Goal: Task Accomplishment & Management: Complete application form

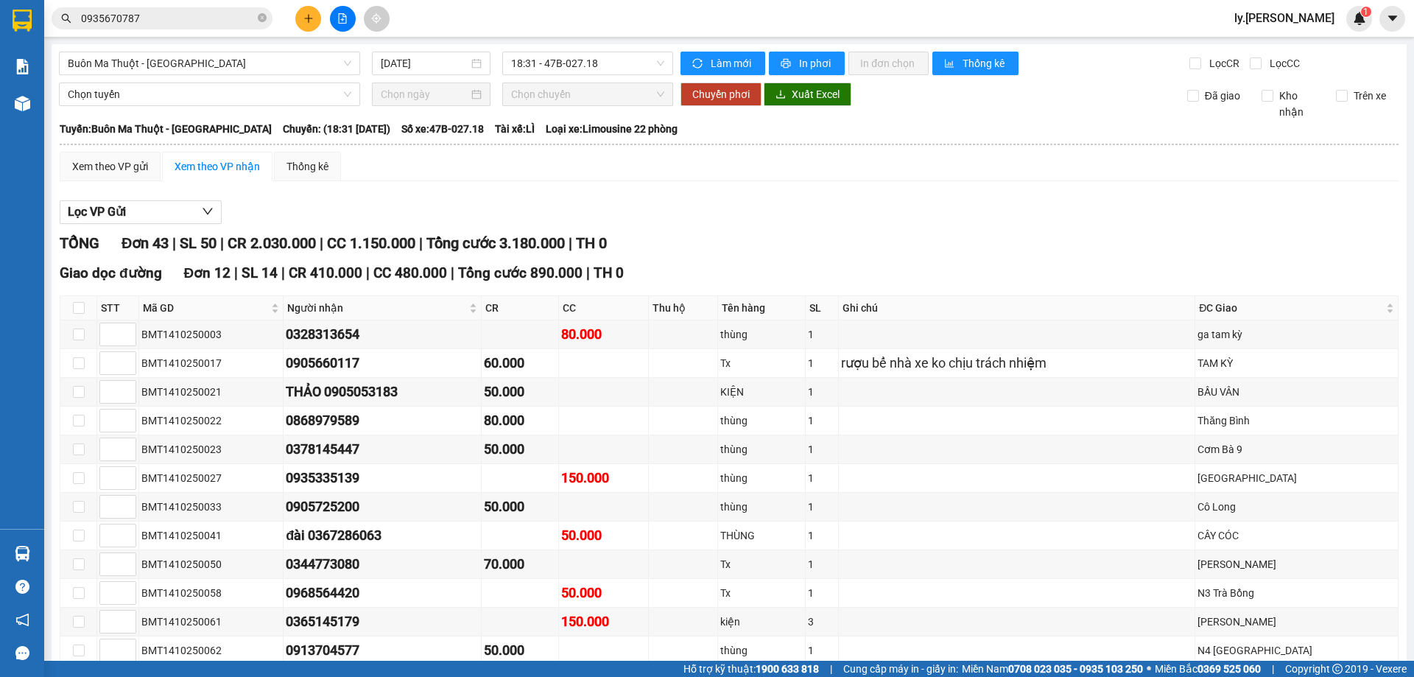
click at [303, 16] on icon "plus" at bounding box center [308, 18] width 10 height 10
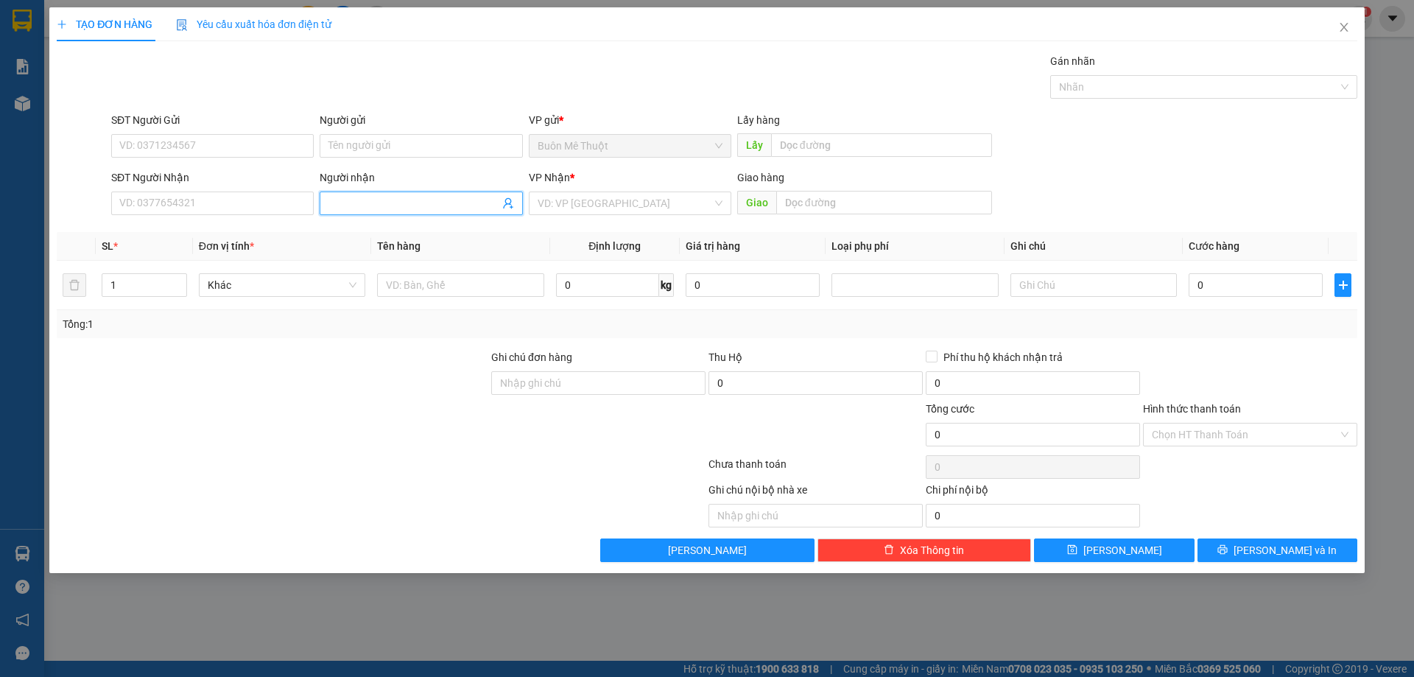
click at [474, 197] on input "Người nhận" at bounding box center [413, 203] width 170 height 16
type input "duy"
click at [576, 204] on input "search" at bounding box center [624, 203] width 174 height 22
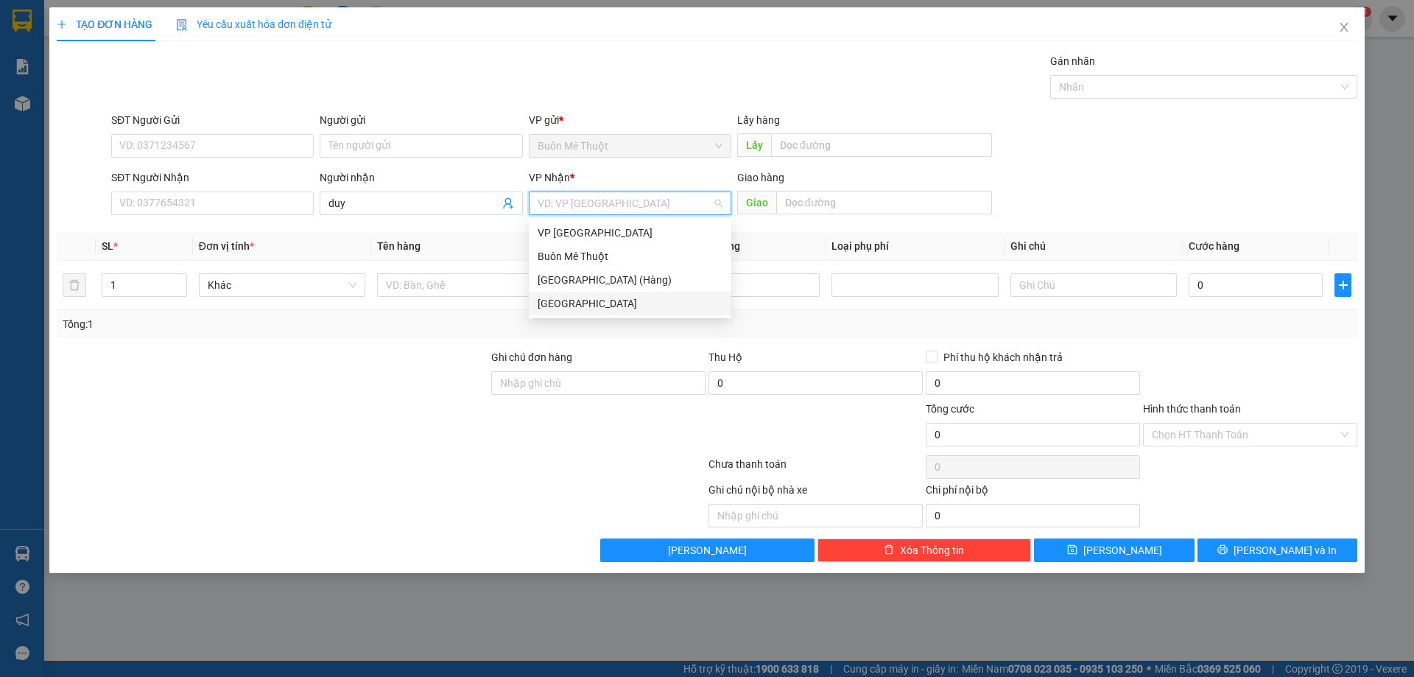
click at [557, 300] on div "[GEOGRAPHIC_DATA]" at bounding box center [629, 303] width 185 height 16
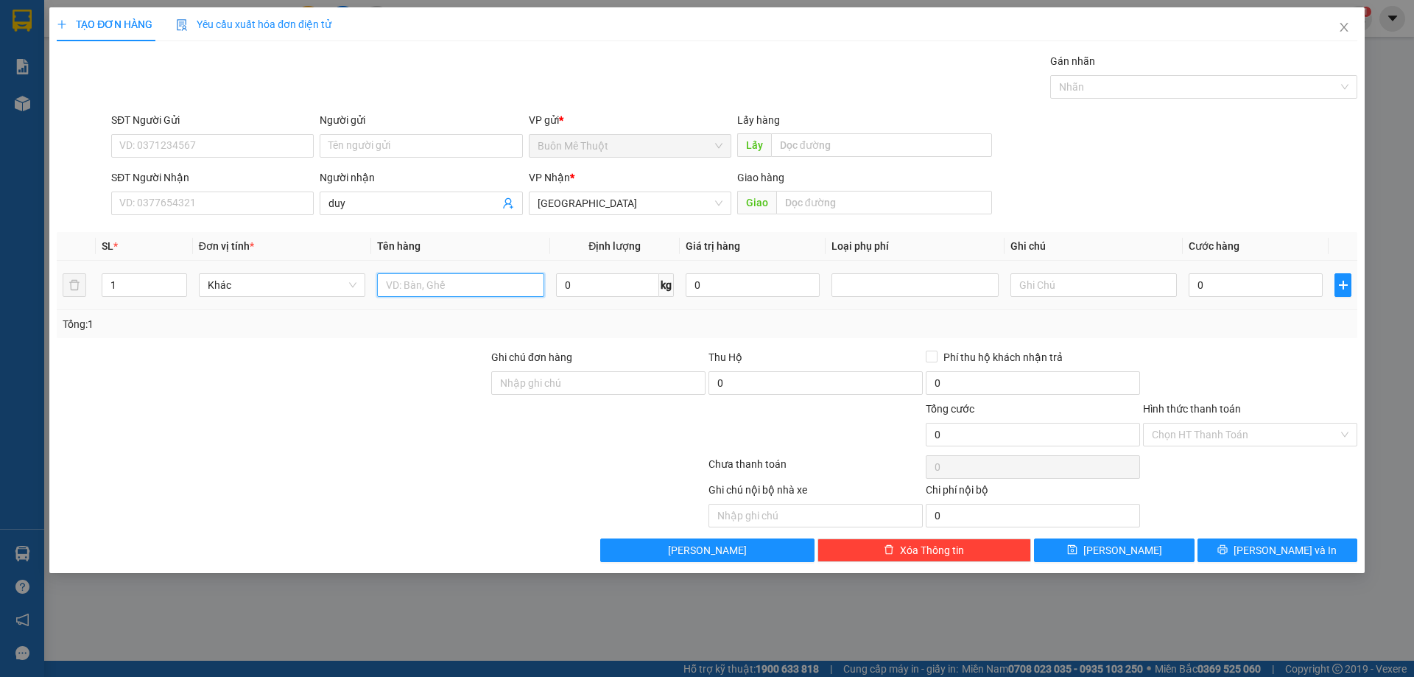
click at [451, 286] on input "text" at bounding box center [460, 285] width 166 height 24
type input "bao"
click at [1291, 289] on input "0" at bounding box center [1255, 285] width 134 height 24
type input "1"
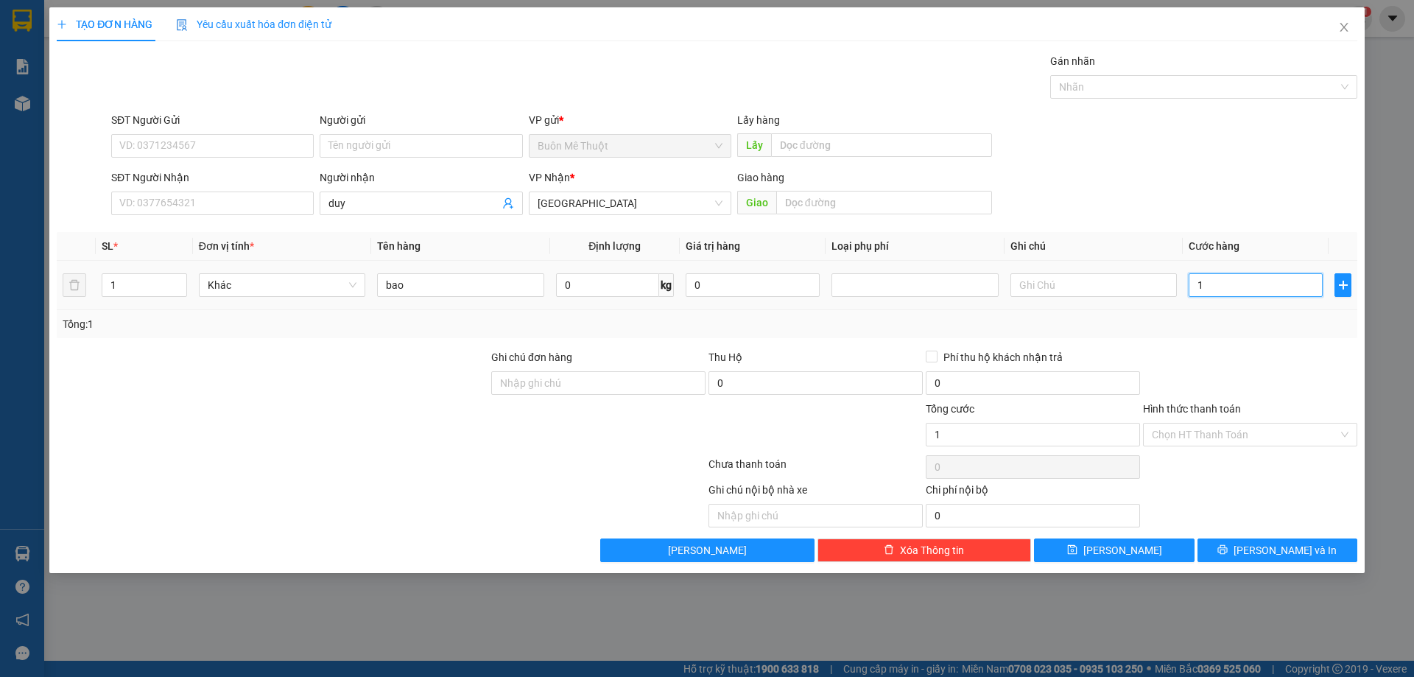
type input "1"
type input "10"
type input "100"
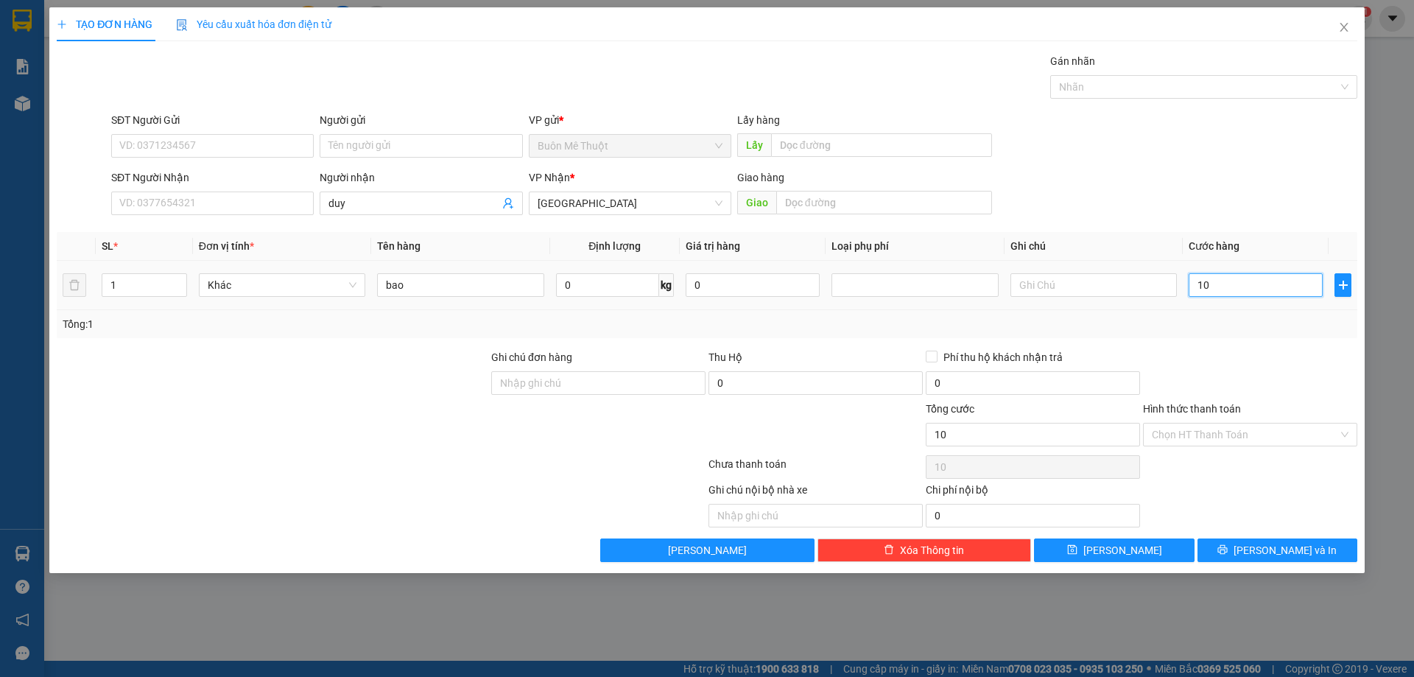
type input "100"
type input "100.000"
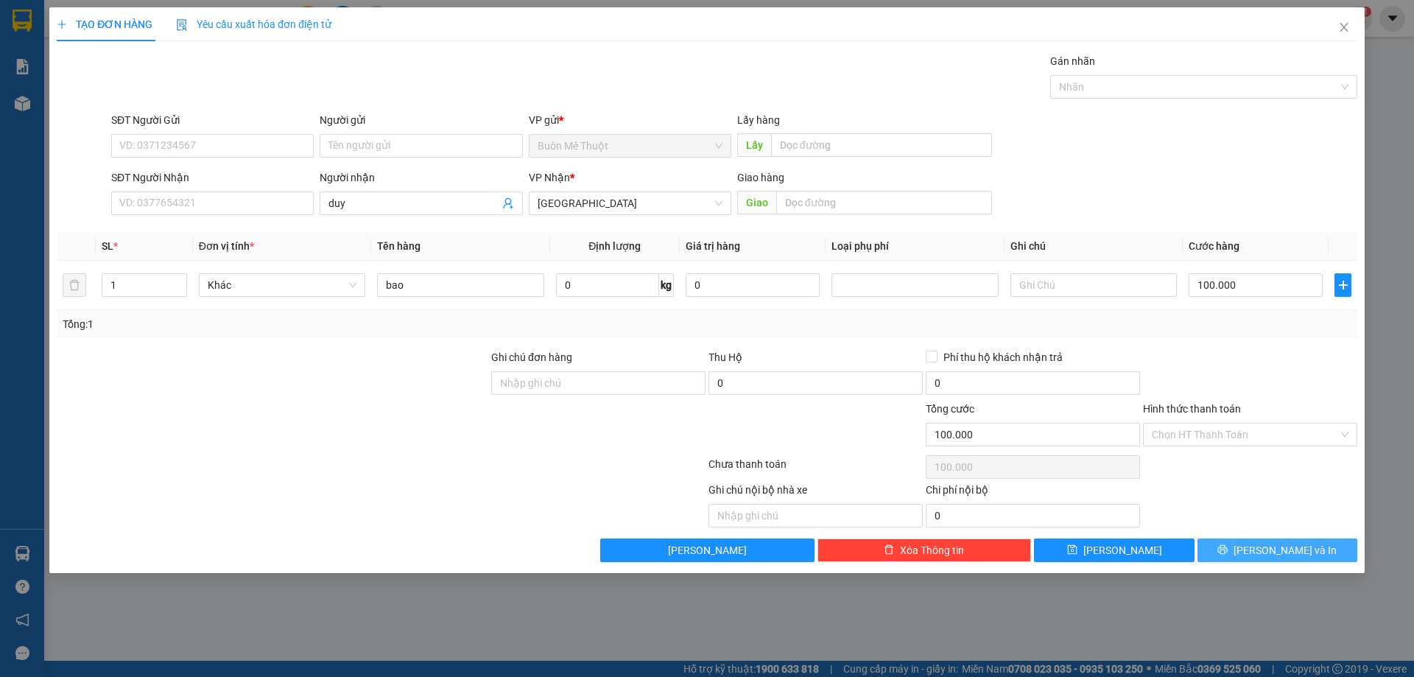
click at [1259, 559] on button "[PERSON_NAME] và In" at bounding box center [1277, 550] width 160 height 24
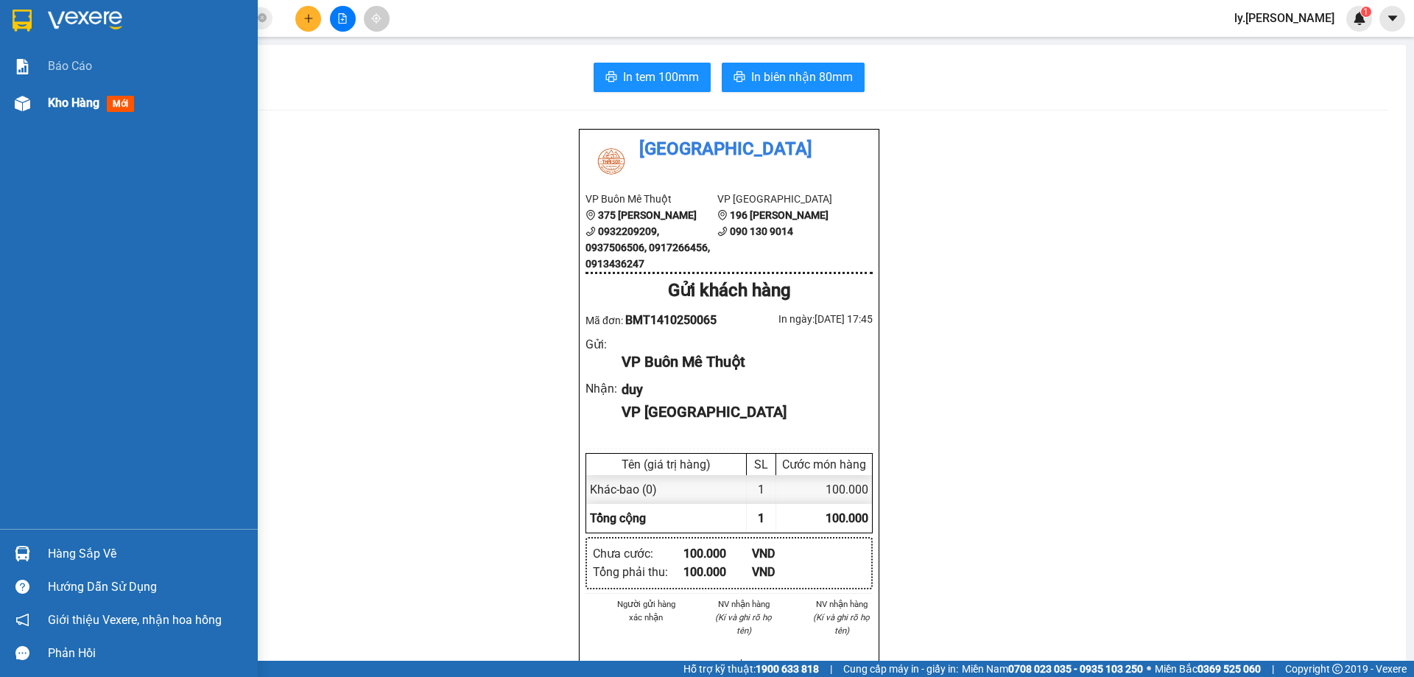
click at [87, 98] on span "Kho hàng" at bounding box center [74, 103] width 52 height 14
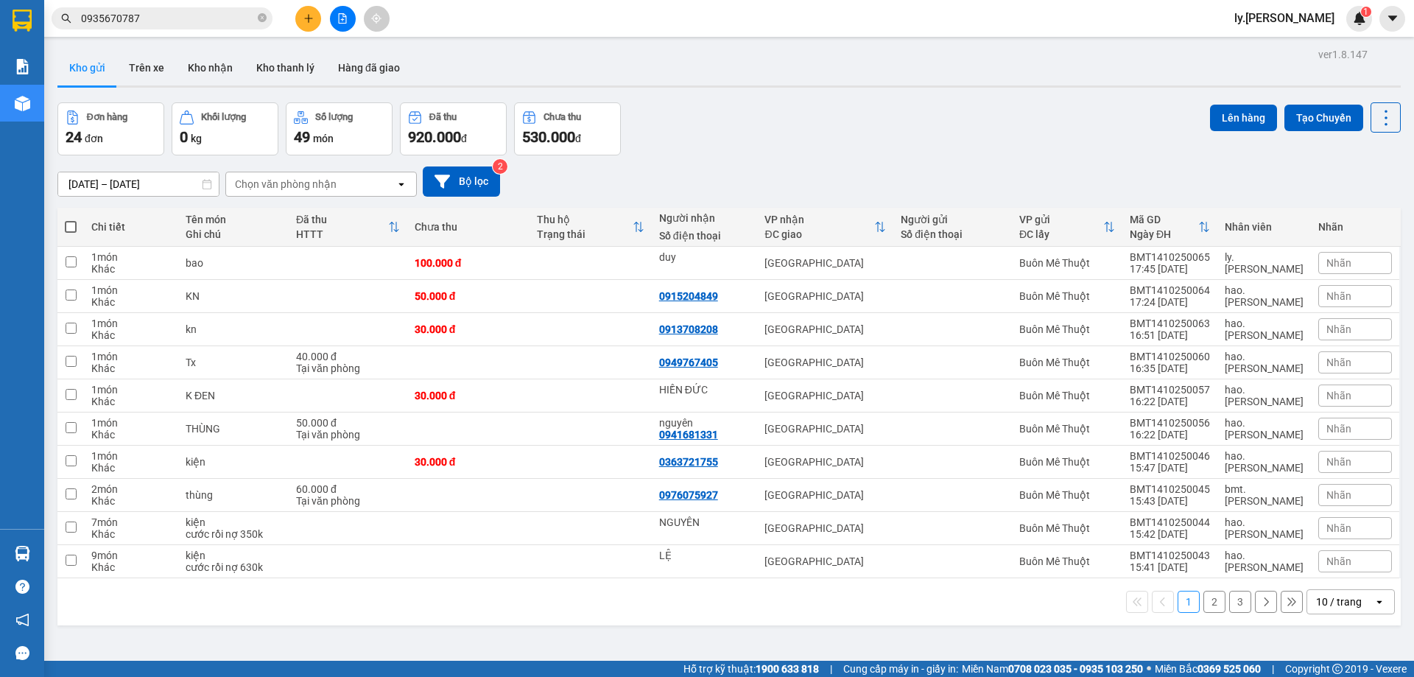
click at [350, 174] on div "Chọn văn phòng nhận" at bounding box center [310, 184] width 169 height 24
